Goal: Information Seeking & Learning: Learn about a topic

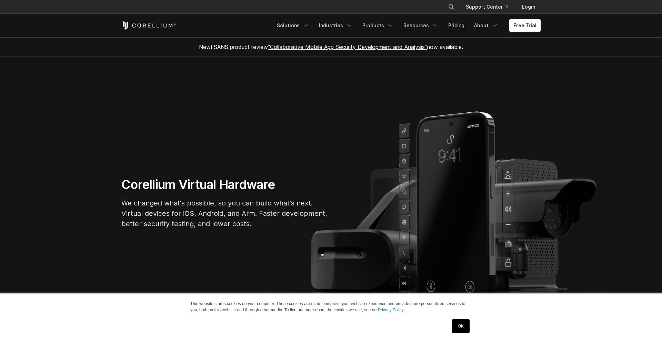
click at [310, 27] on icon "Navigation Menu" at bounding box center [306, 25] width 7 height 7
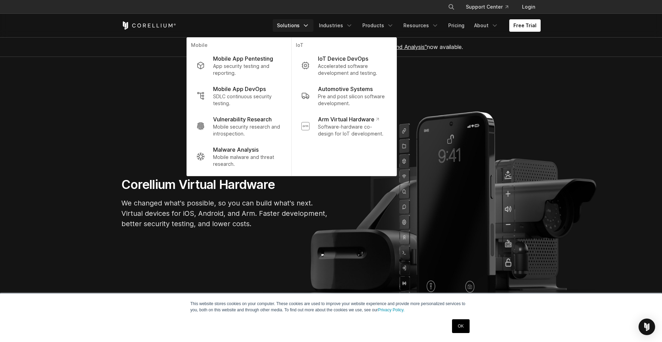
click at [160, 107] on section "Corellium Virtual Hardware We changed what's possible, so you can build what's …" at bounding box center [331, 206] width 662 height 298
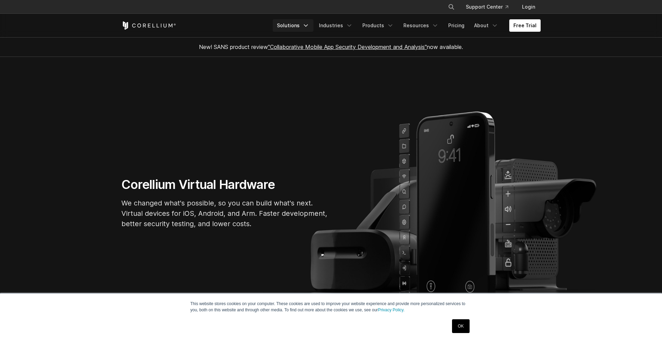
click at [310, 27] on icon "Navigation Menu" at bounding box center [306, 25] width 7 height 7
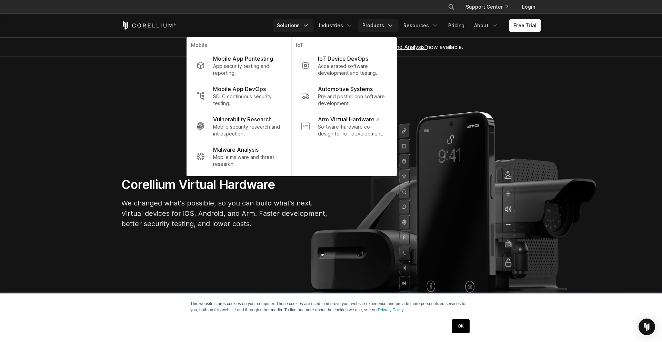
click at [379, 22] on link "Products" at bounding box center [379, 25] width 40 height 12
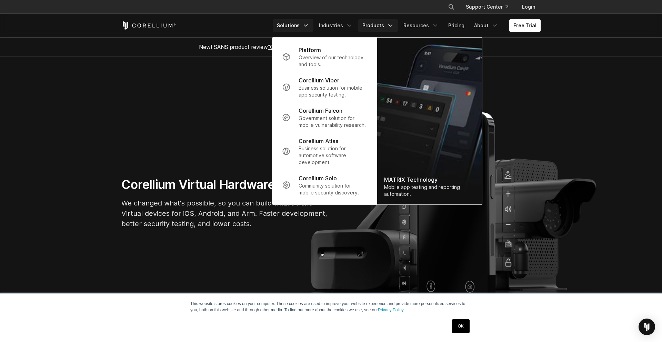
click at [294, 31] on link "Solutions" at bounding box center [293, 25] width 41 height 12
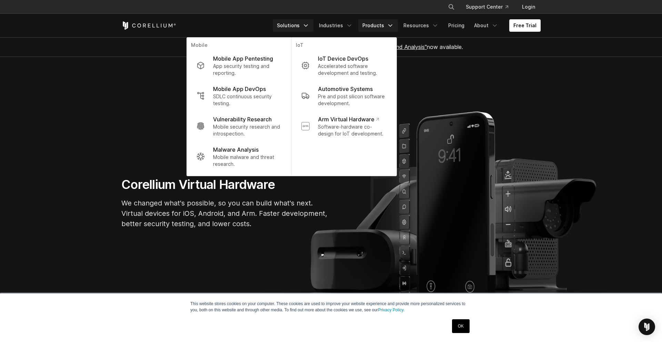
click at [369, 27] on link "Products" at bounding box center [379, 25] width 40 height 12
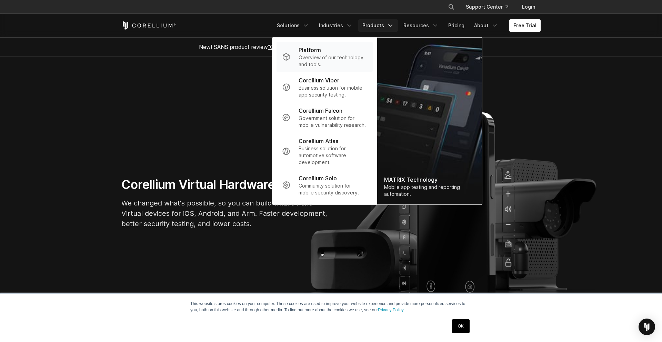
click at [335, 58] on p "Overview of our technology and tools." at bounding box center [333, 61] width 69 height 14
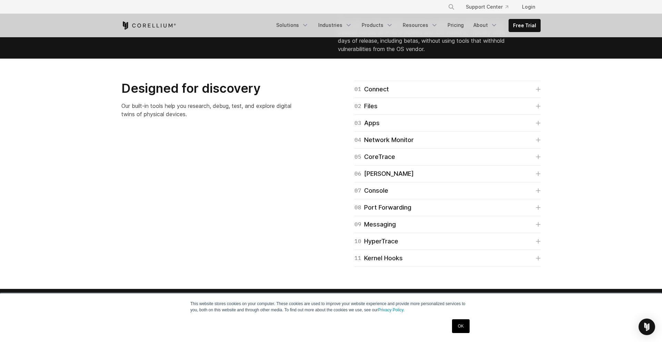
scroll to position [975, 0]
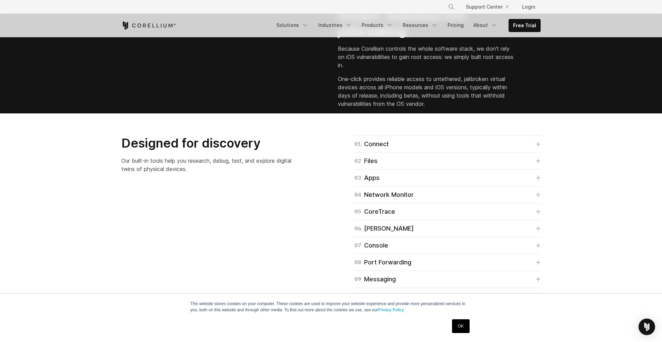
click at [420, 69] on p "Because Corellium controls the whole software stack, we don't rely on iOS vulne…" at bounding box center [426, 57] width 177 height 25
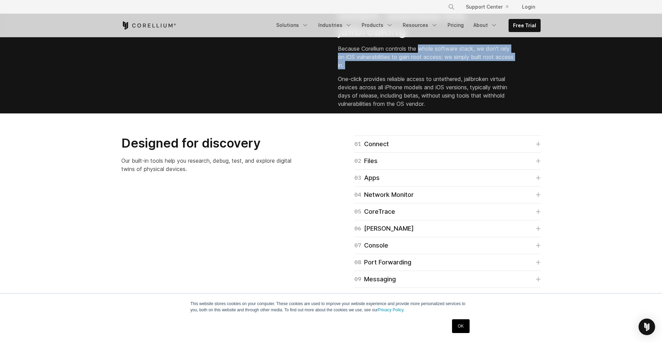
drag, startPoint x: 420, startPoint y: 125, endPoint x: 420, endPoint y: 136, distance: 10.7
click at [420, 69] on p "Because Corellium controls the whole software stack, we don't rely on iOS vulne…" at bounding box center [426, 57] width 177 height 25
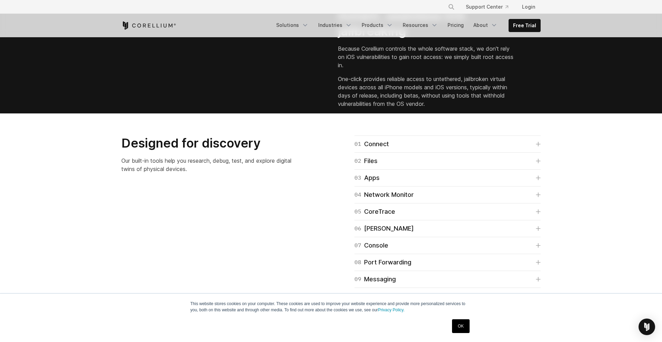
click at [420, 69] on p "Because Corellium controls the whole software stack, we don't rely on iOS vulne…" at bounding box center [426, 57] width 177 height 25
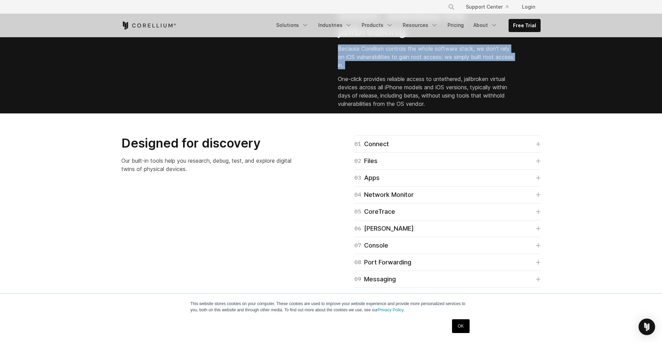
click at [420, 69] on p "Because Corellium controls the whole software stack, we don't rely on iOS vulne…" at bounding box center [426, 57] width 177 height 25
click at [427, 69] on p "Because Corellium controls the whole software stack, we don't rely on iOS vulne…" at bounding box center [426, 57] width 177 height 25
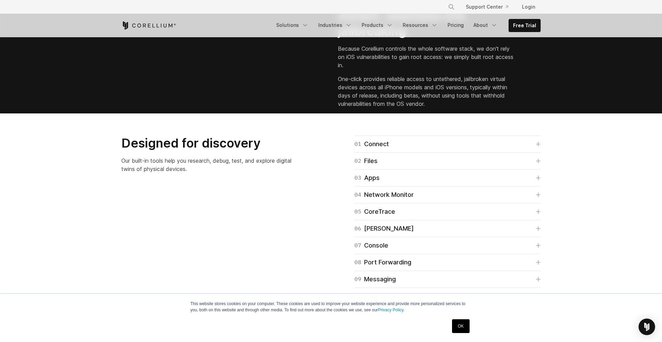
click at [451, 69] on p "Because Corellium controls the whole software stack, we don't rely on iOS vulne…" at bounding box center [426, 57] width 177 height 25
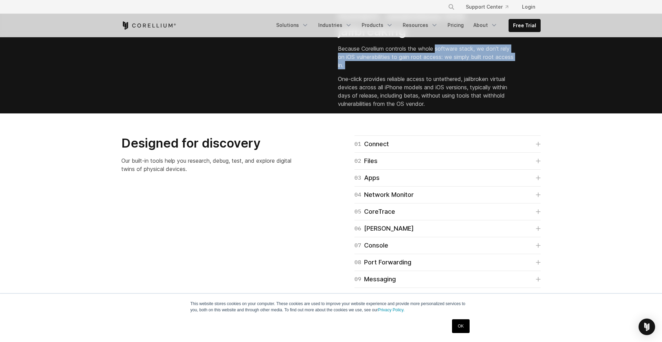
drag, startPoint x: 451, startPoint y: 124, endPoint x: 447, endPoint y: 138, distance: 14.8
click at [447, 69] on p "Because Corellium controls the whole software stack, we don't rely on iOS vulne…" at bounding box center [426, 57] width 177 height 25
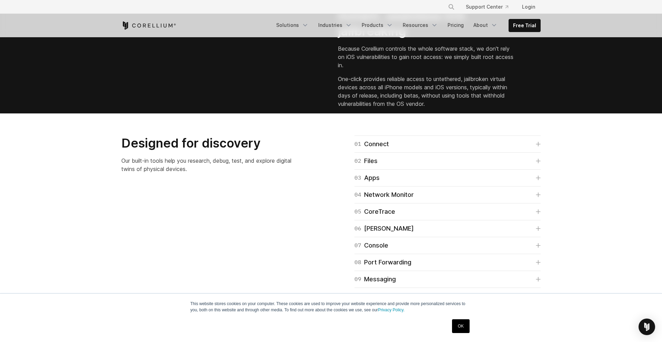
click at [447, 69] on p "Because Corellium controls the whole software stack, we don't rely on iOS vulne…" at bounding box center [426, 57] width 177 height 25
drag, startPoint x: 447, startPoint y: 131, endPoint x: 451, endPoint y: 137, distance: 7.0
click at [451, 69] on p "Because Corellium controls the whole software stack, we don't rely on iOS vulne…" at bounding box center [426, 57] width 177 height 25
drag, startPoint x: 451, startPoint y: 137, endPoint x: 449, endPoint y: 132, distance: 5.6
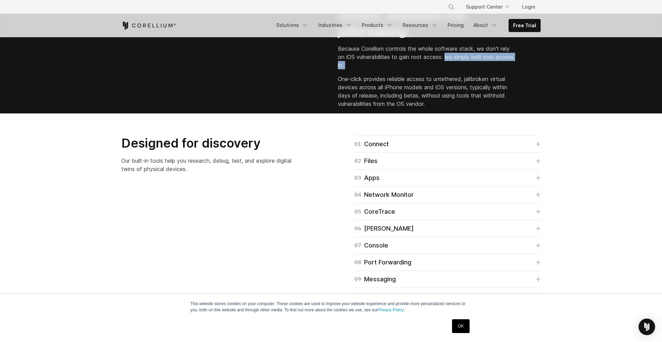
click at [449, 69] on p "Because Corellium controls the whole software stack, we don't rely on iOS vulne…" at bounding box center [426, 57] width 177 height 25
drag, startPoint x: 449, startPoint y: 132, endPoint x: 448, endPoint y: 137, distance: 5.2
click at [448, 69] on p "Because Corellium controls the whole software stack, we don't rely on iOS vulne…" at bounding box center [426, 57] width 177 height 25
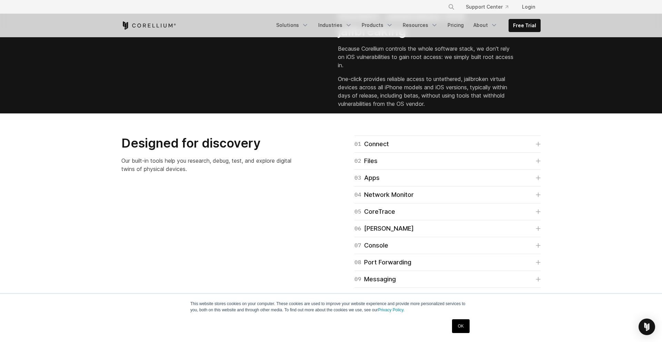
scroll to position [977, 0]
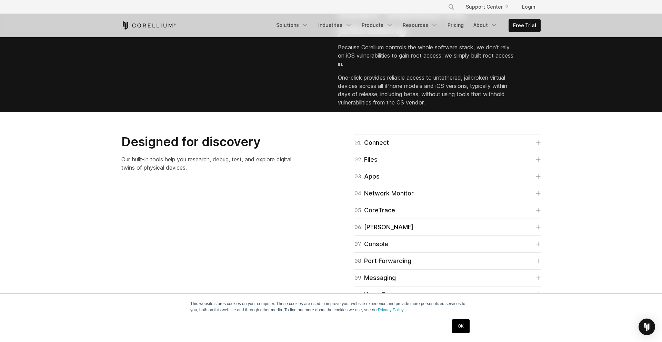
click at [442, 107] on p "One-click provides reliable access to untethered, jailbroken virtual devices ac…" at bounding box center [426, 89] width 177 height 33
drag, startPoint x: 442, startPoint y: 151, endPoint x: 344, endPoint y: 150, distance: 98.0
click at [344, 107] on p "One-click provides reliable access to untethered, jailbroken virtual devices ac…" at bounding box center [426, 89] width 177 height 33
drag, startPoint x: 344, startPoint y: 150, endPoint x: 354, endPoint y: 149, distance: 10.0
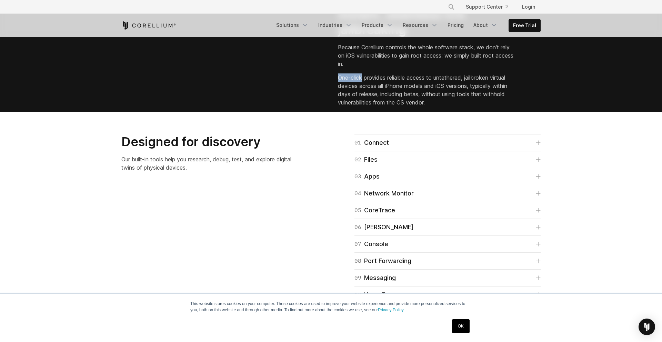
click at [354, 107] on p "One-click provides reliable access to untethered, jailbroken virtual devices ac…" at bounding box center [426, 89] width 177 height 33
click at [373, 107] on p "One-click provides reliable access to untethered, jailbroken virtual devices ac…" at bounding box center [426, 89] width 177 height 33
drag, startPoint x: 373, startPoint y: 151, endPoint x: 450, endPoint y: 149, distance: 76.6
click at [450, 107] on p "One-click provides reliable access to untethered, jailbroken virtual devices ac…" at bounding box center [426, 89] width 177 height 33
click at [470, 107] on p "One-click provides reliable access to untethered, jailbroken virtual devices ac…" at bounding box center [426, 89] width 177 height 33
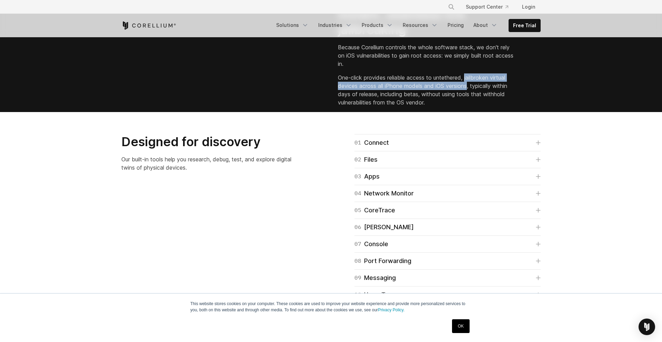
drag, startPoint x: 470, startPoint y: 150, endPoint x: 452, endPoint y: 159, distance: 19.8
click at [452, 107] on p "One-click provides reliable access to untethered, jailbroken virtual devices ac…" at bounding box center [426, 89] width 177 height 33
click at [466, 107] on p "One-click provides reliable access to untethered, jailbroken virtual devices ac…" at bounding box center [426, 89] width 177 height 33
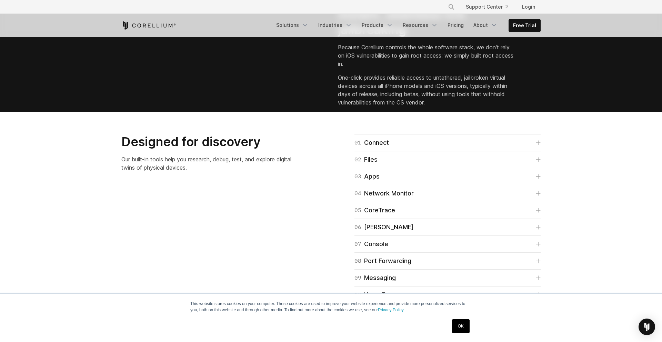
click at [481, 107] on p "One-click provides reliable access to untethered, jailbroken virtual devices ac…" at bounding box center [426, 89] width 177 height 33
drag, startPoint x: 481, startPoint y: 158, endPoint x: 379, endPoint y: 167, distance: 102.9
click at [377, 107] on p "One-click provides reliable access to untethered, jailbroken virtual devices ac…" at bounding box center [426, 89] width 177 height 33
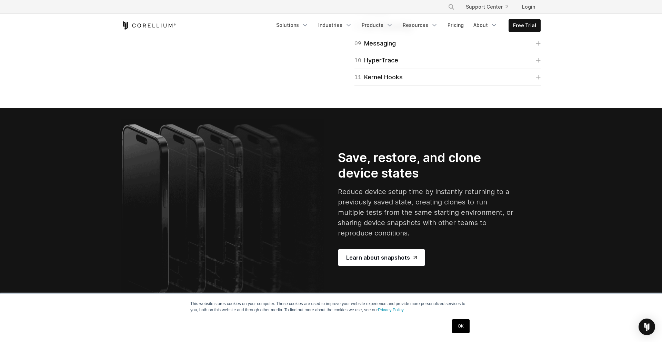
scroll to position [1211, 0]
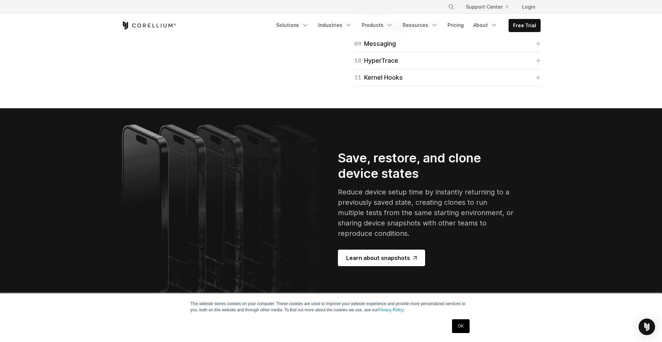
click at [398, 32] on div "08 Port Forwarding" at bounding box center [383, 27] width 57 height 10
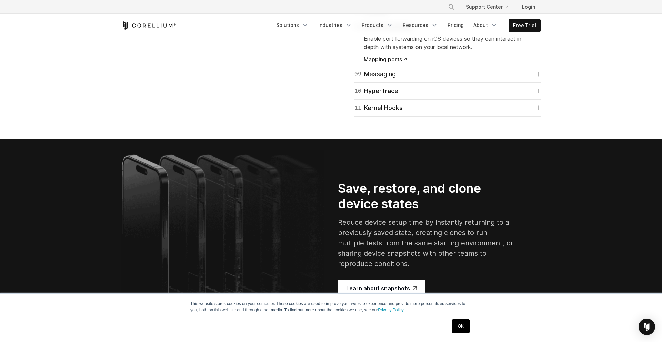
click at [398, 32] on div "08 Port Forwarding" at bounding box center [383, 27] width 57 height 10
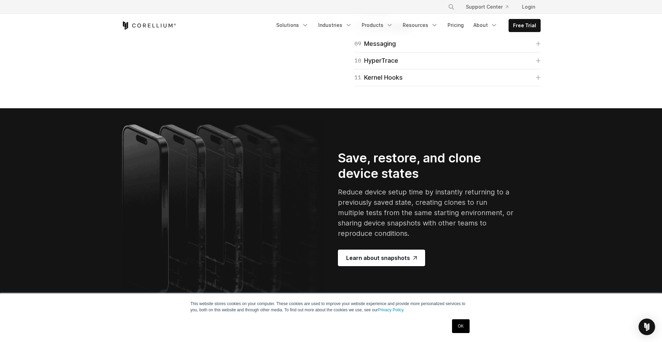
click at [399, 19] on div "07 Console View system and kernel logs in realtime, and quickly run commands wi…" at bounding box center [448, 10] width 186 height 17
click at [400, 15] on link "07 Console" at bounding box center [448, 10] width 186 height 10
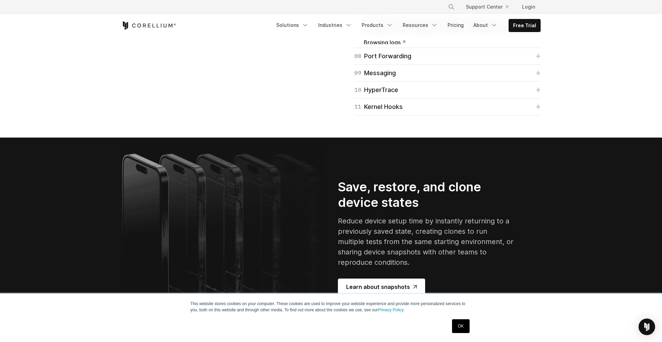
click at [397, 15] on link "07 Console" at bounding box center [448, 10] width 186 height 10
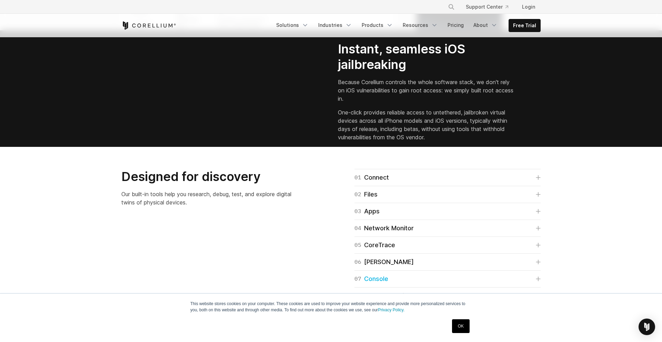
scroll to position [934, 0]
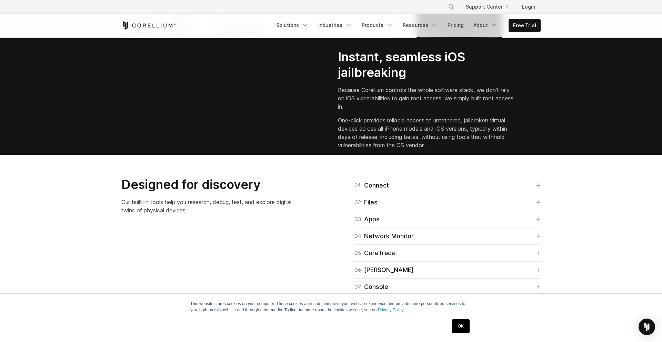
drag, startPoint x: 266, startPoint y: 151, endPoint x: 272, endPoint y: 179, distance: 28.4
click at [225, 127] on video "Your browser does not support the video tag." at bounding box center [173, 102] width 104 height 52
click at [303, 26] on link "Solutions" at bounding box center [292, 25] width 41 height 12
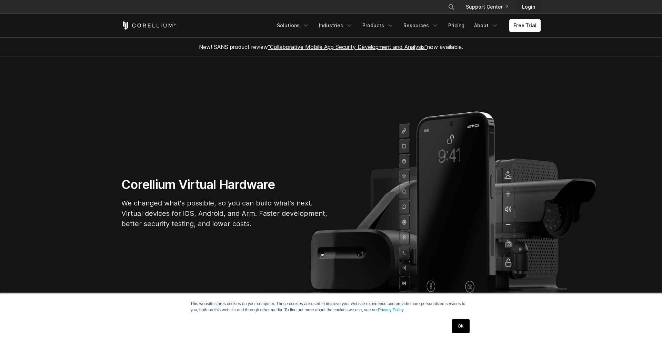
click at [528, 8] on link "Login" at bounding box center [529, 7] width 24 height 12
